Goal: Information Seeking & Learning: Compare options

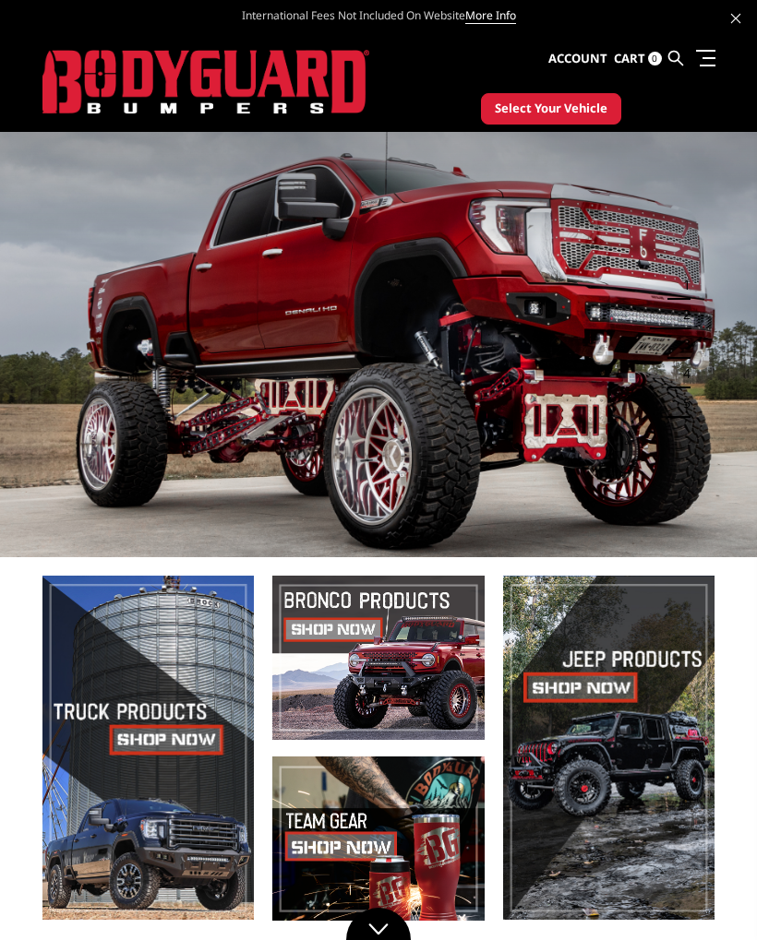
click at [165, 740] on span at bounding box center [147, 748] width 211 height 344
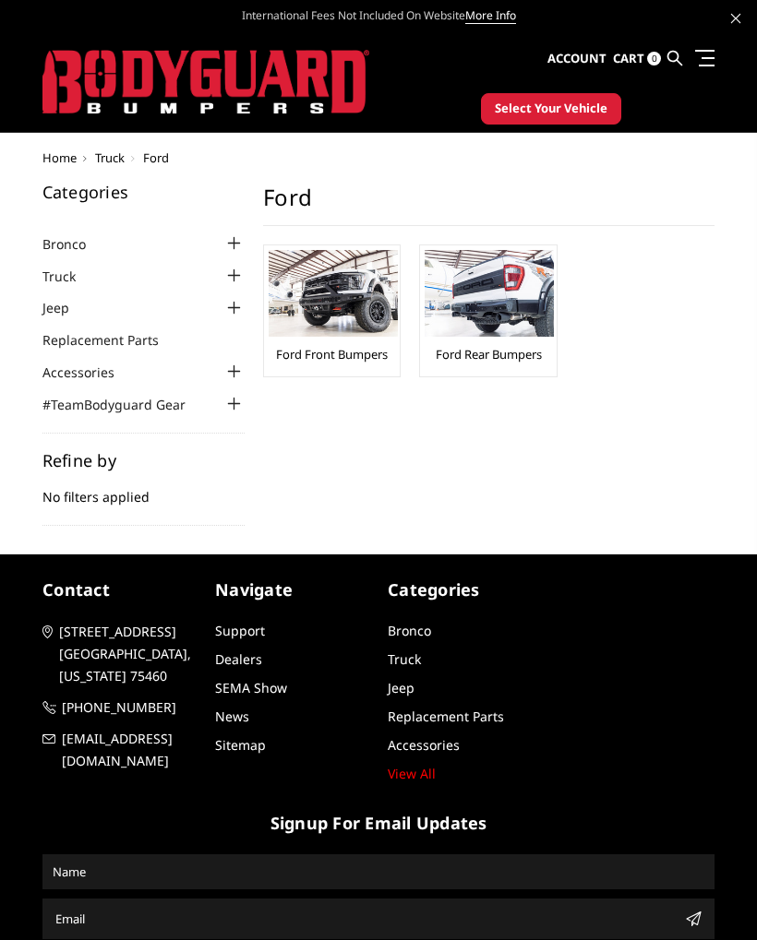
click at [340, 335] on img at bounding box center [333, 293] width 129 height 87
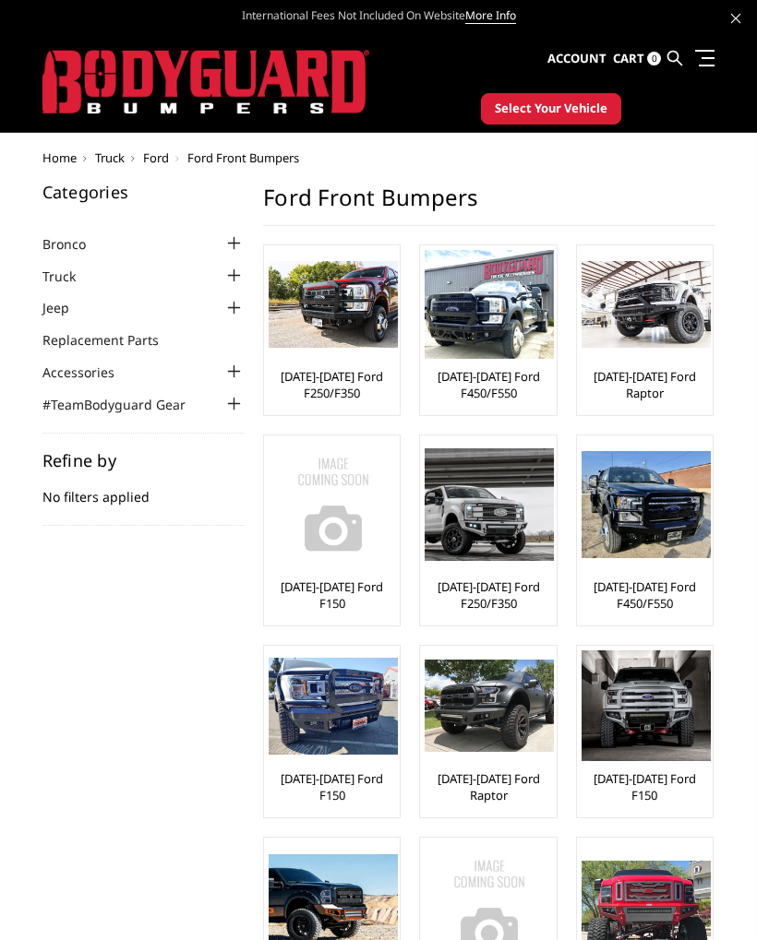
click at [347, 310] on img at bounding box center [333, 304] width 129 height 87
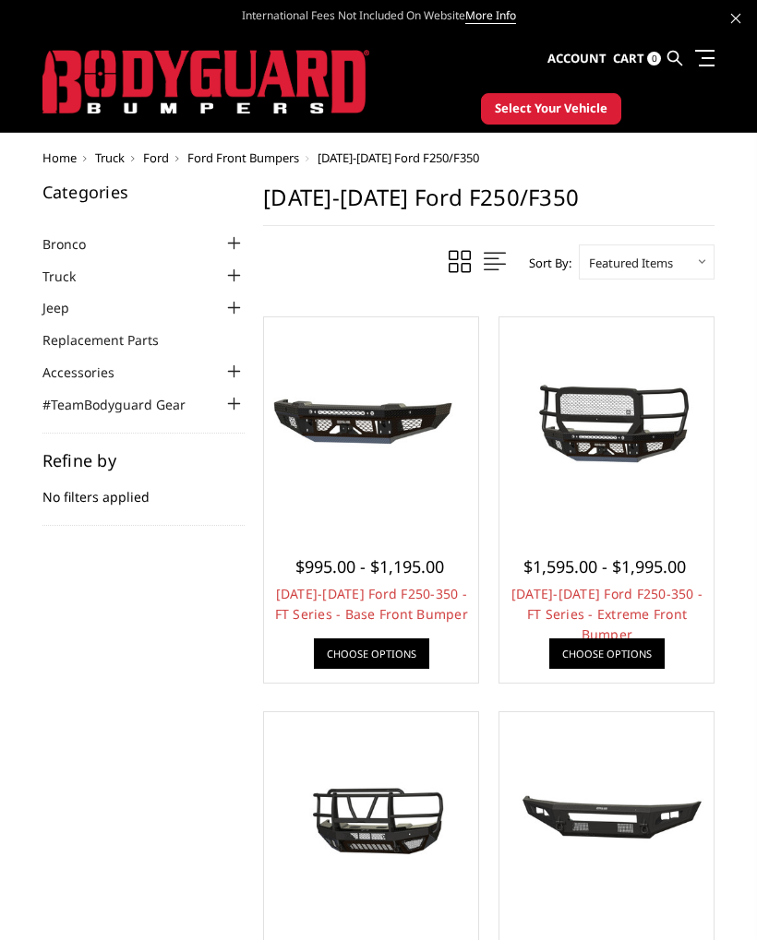
click at [615, 436] on img at bounding box center [606, 424] width 205 height 96
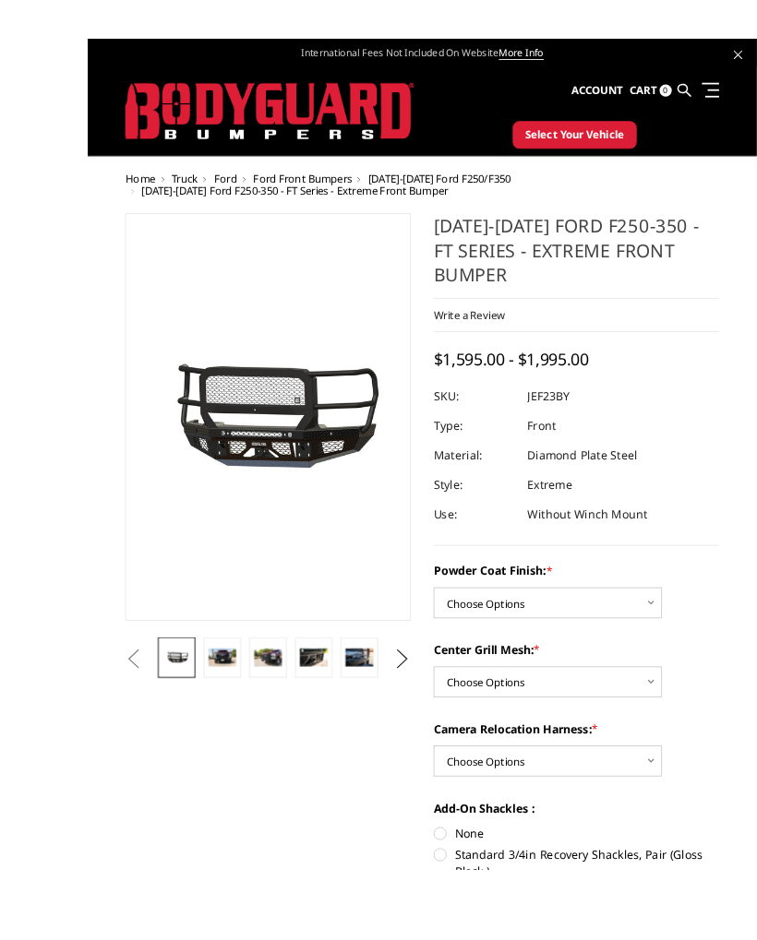
scroll to position [12, 0]
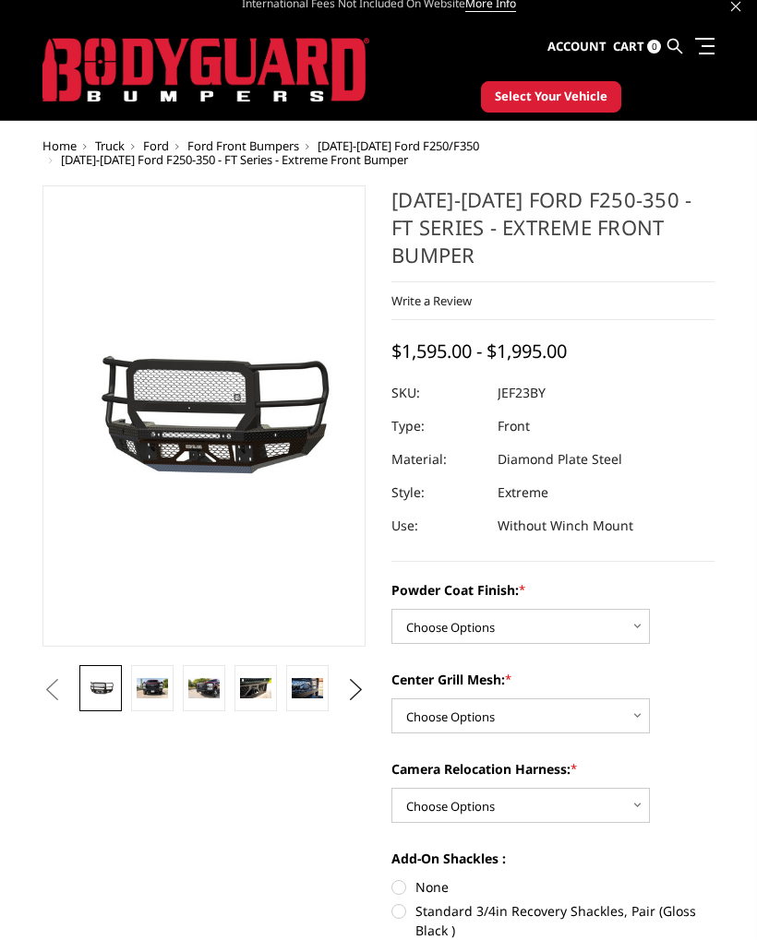
click at [159, 685] on img at bounding box center [152, 688] width 31 height 21
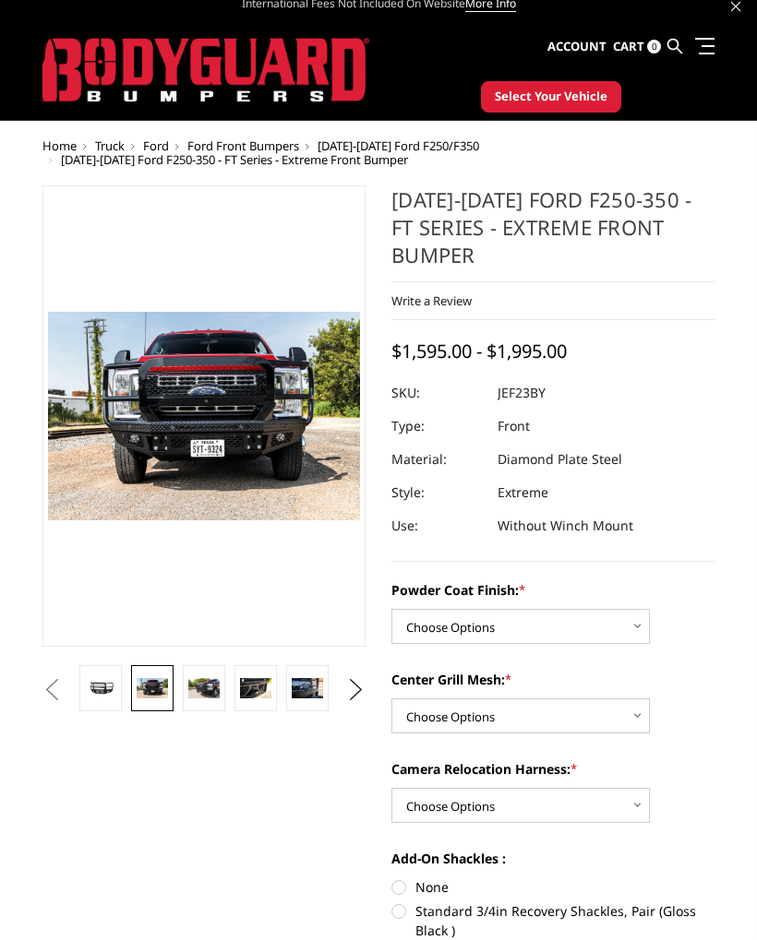
click at [214, 699] on link at bounding box center [204, 688] width 42 height 46
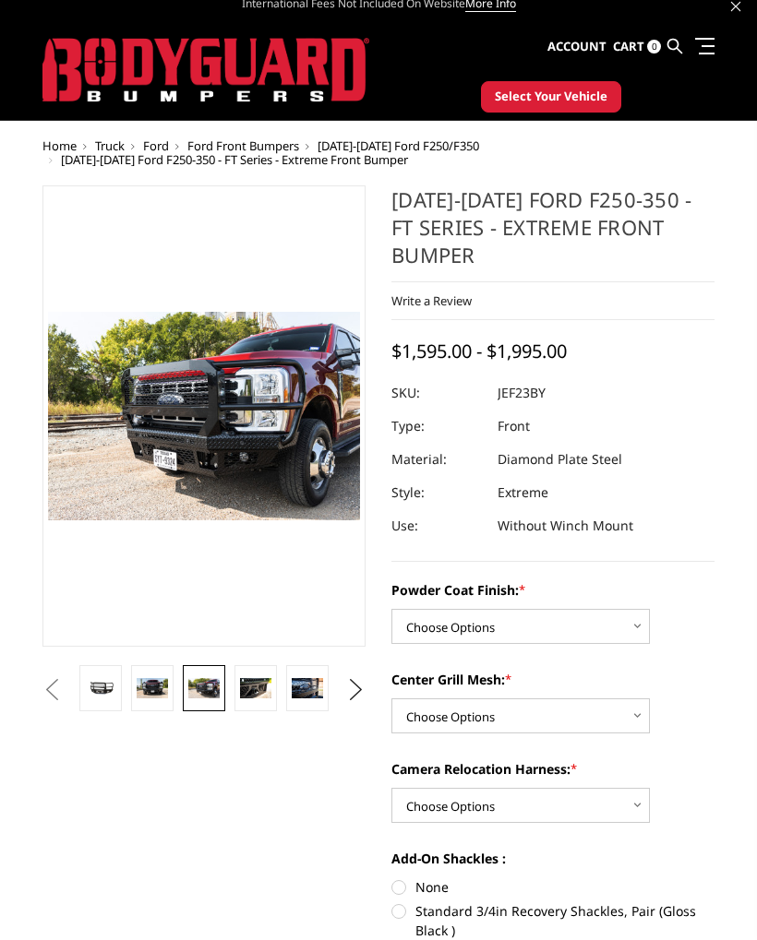
click at [260, 699] on link at bounding box center [255, 688] width 42 height 46
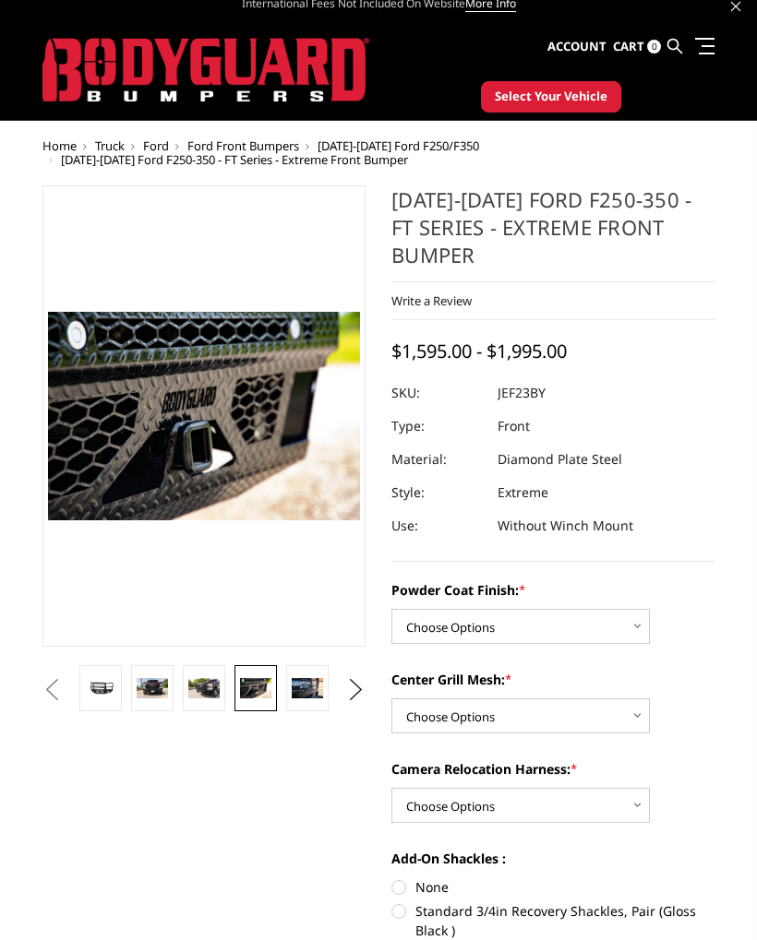
click at [320, 695] on img at bounding box center [307, 688] width 31 height 21
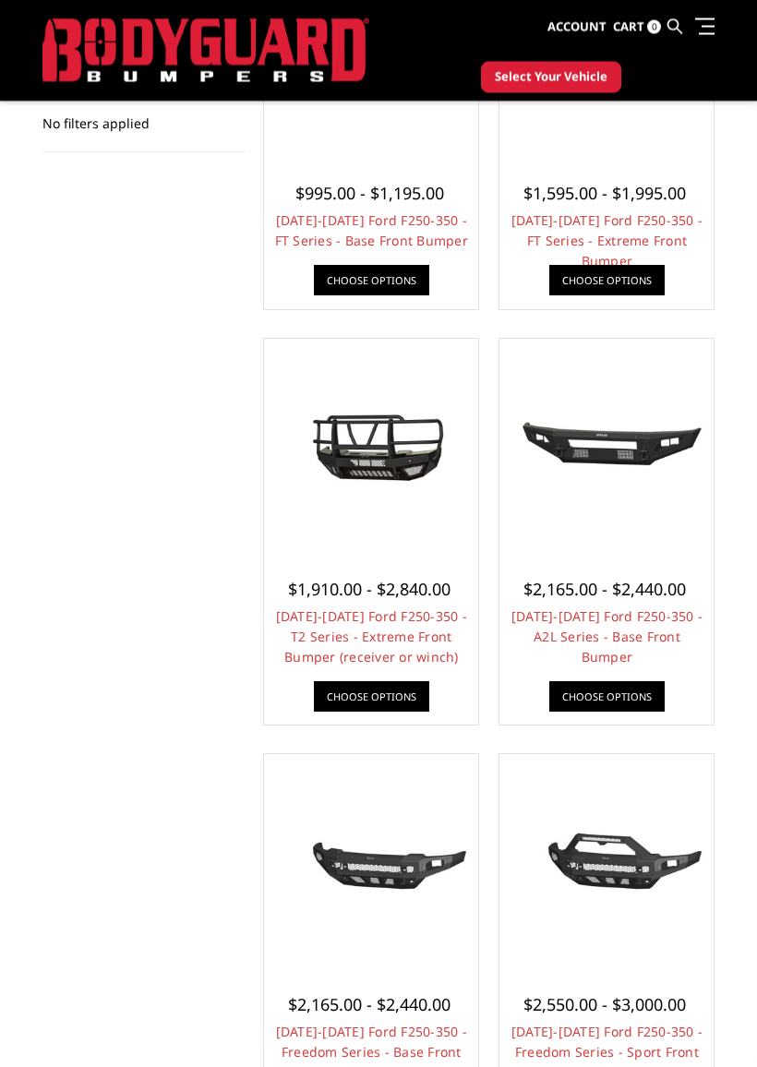
scroll to position [325, 0]
click at [387, 455] on img at bounding box center [371, 445] width 205 height 114
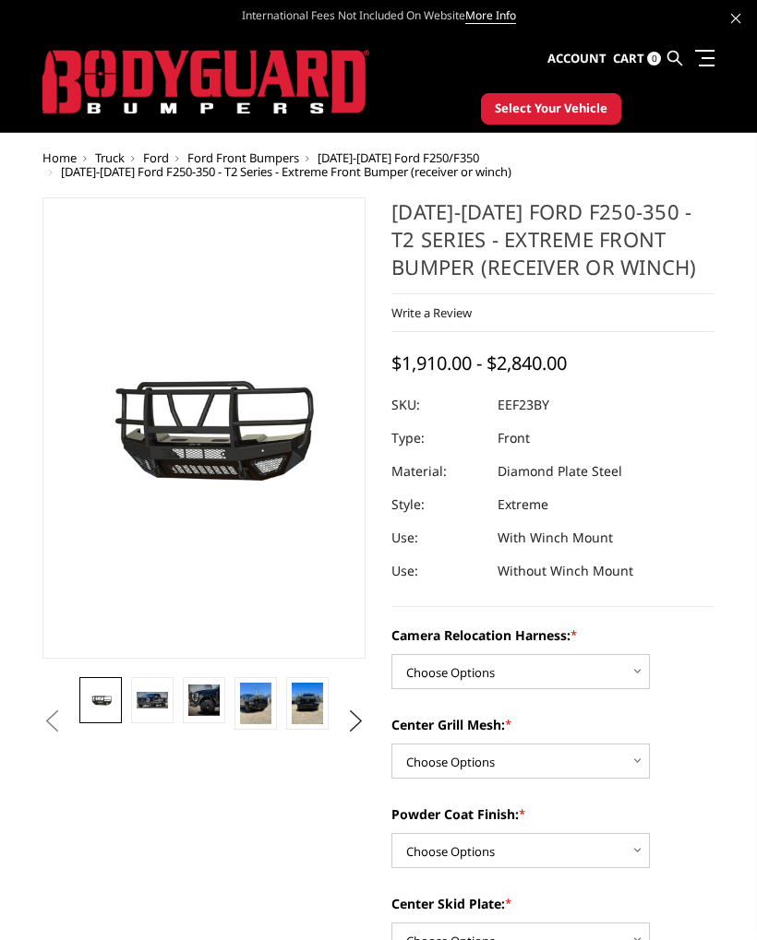
click at [151, 695] on img at bounding box center [152, 700] width 31 height 17
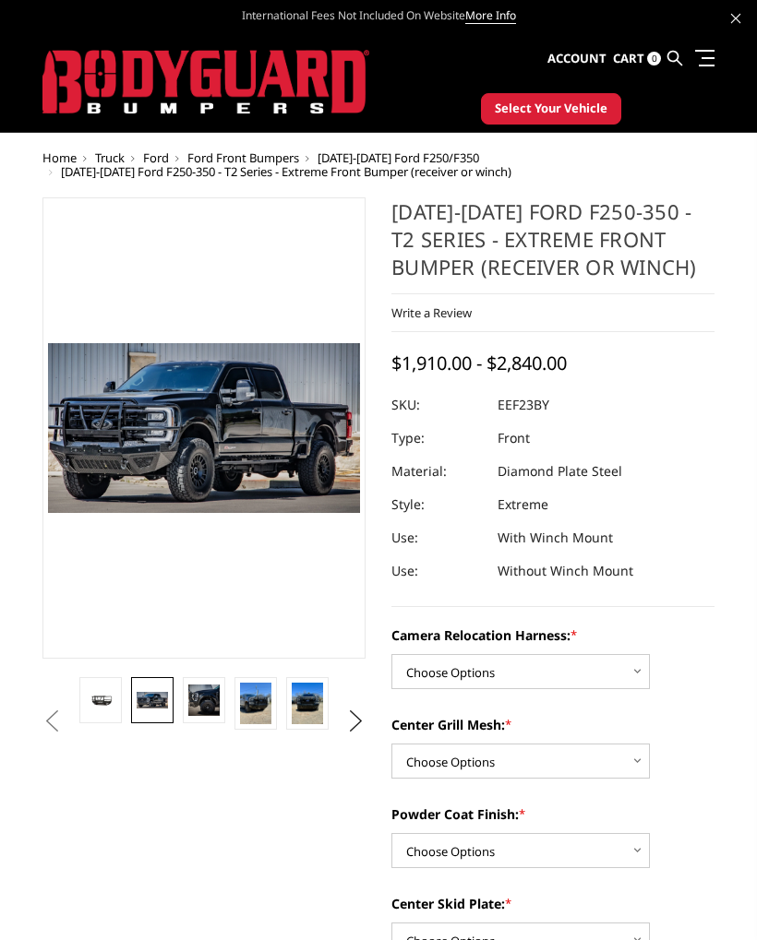
click at [213, 690] on img at bounding box center [203, 700] width 31 height 31
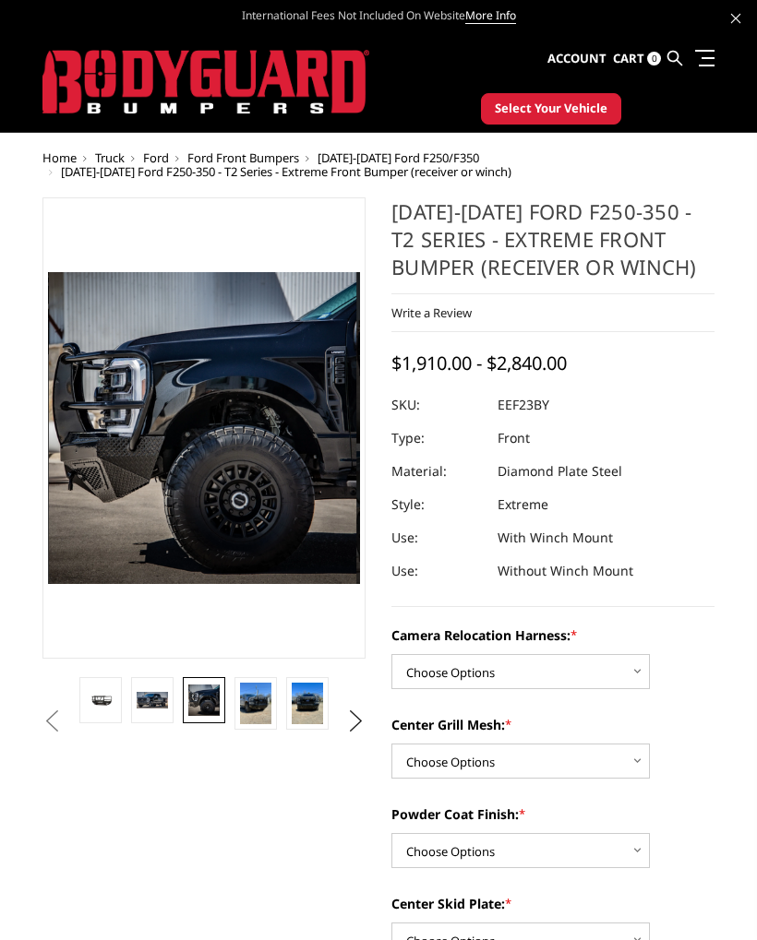
click at [263, 699] on img at bounding box center [255, 704] width 31 height 42
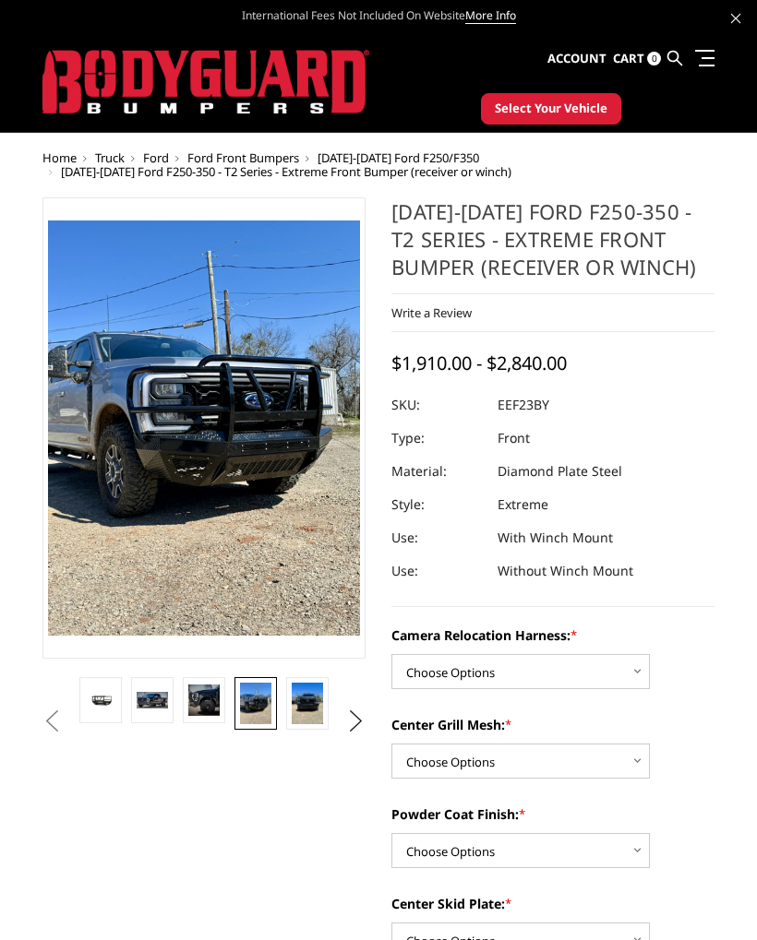
click at [315, 705] on img at bounding box center [307, 704] width 31 height 42
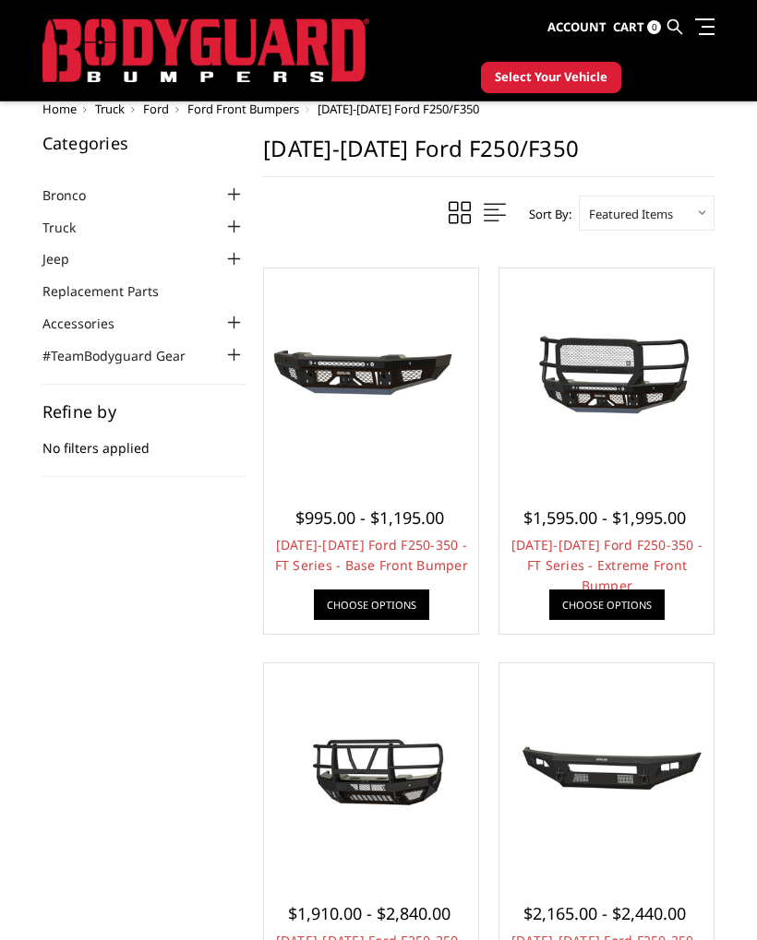
scroll to position [376, 0]
